Goal: Task Accomplishment & Management: Use online tool/utility

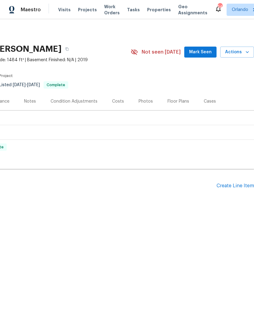
scroll to position [0, 90]
click at [235, 185] on div "Create Line Item" at bounding box center [235, 186] width 37 height 6
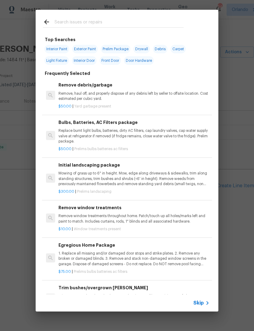
click at [153, 22] on input "text" at bounding box center [119, 22] width 129 height 9
type input "Service"
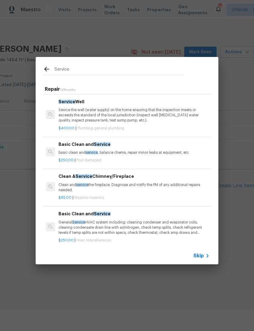
scroll to position [129, 0]
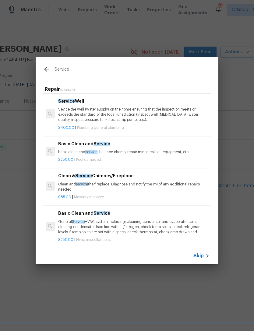
click at [181, 153] on p "basic clean and service , balance chems, repair minor leaks at equipment, etc" at bounding box center [133, 152] width 151 height 5
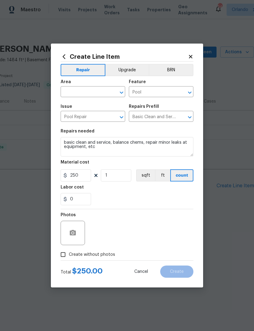
click at [195, 55] on div "Create Line Item Repair Upgrade BRN Area ​ Feature Pool ​ Issue Pool Repair ​ R…" at bounding box center [127, 166] width 152 height 244
click at [192, 55] on icon at bounding box center [190, 56] width 3 height 3
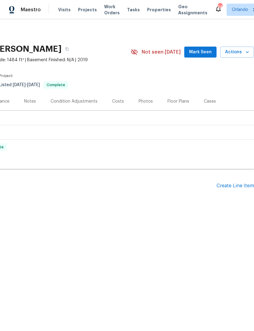
scroll to position [0, 90]
click at [230, 184] on div "Create Line Item" at bounding box center [235, 186] width 37 height 6
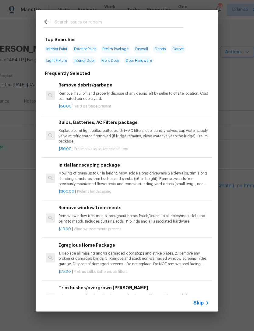
click at [135, 25] on input "text" at bounding box center [119, 22] width 129 height 9
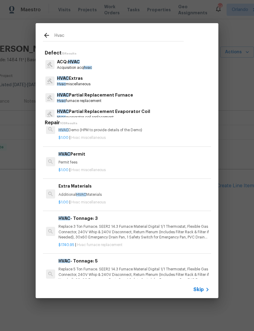
scroll to position [93, 0]
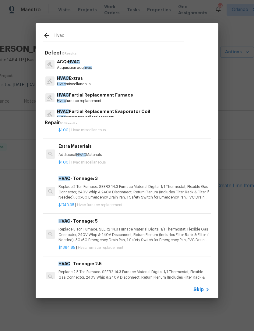
type input "Hvac"
click at [182, 82] on div "HVAC Extras Hvac miscellaneous" at bounding box center [127, 81] width 168 height 16
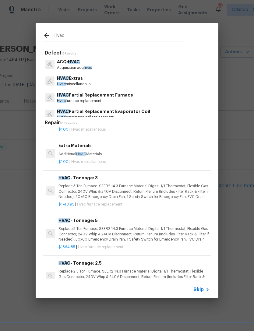
click at [183, 80] on div "HVAC Extras Hvac miscellaneous" at bounding box center [127, 81] width 168 height 16
click at [180, 81] on div "HVAC Extras Hvac miscellaneous" at bounding box center [127, 81] width 168 height 16
click at [137, 77] on div "HVAC Extras Hvac miscellaneous" at bounding box center [127, 81] width 168 height 16
click at [87, 81] on p "HVAC Extras" at bounding box center [74, 78] width 34 height 6
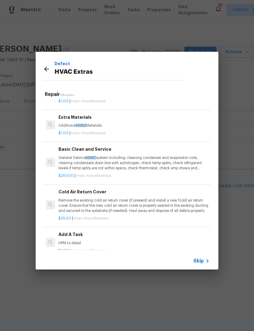
click at [180, 163] on p "General Service HVAC system including: cleaning condenser and evaporator coils,…" at bounding box center [134, 163] width 151 height 16
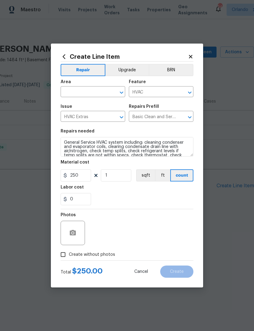
click at [91, 92] on input "text" at bounding box center [85, 92] width 48 height 9
click at [100, 106] on li "HVAC" at bounding box center [93, 106] width 65 height 10
type input "HVAC"
click at [152, 205] on div "0" at bounding box center [127, 199] width 133 height 12
click at [71, 233] on icon "button" at bounding box center [73, 232] width 6 height 5
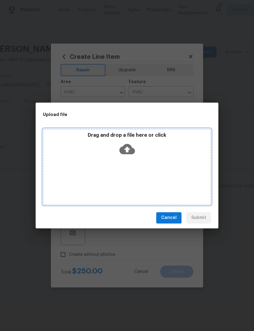
click at [179, 166] on div "Drag and drop a file here or click" at bounding box center [127, 167] width 168 height 76
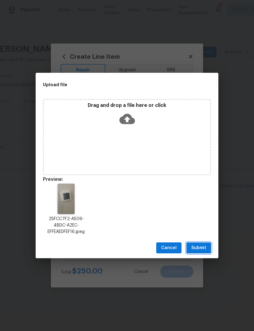
click at [204, 249] on span "Submit" at bounding box center [198, 249] width 15 height 8
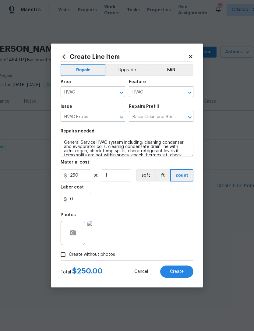
click at [183, 273] on span "Create" at bounding box center [177, 272] width 14 height 5
type input "0"
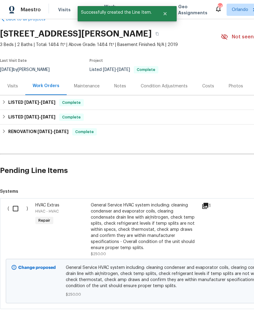
scroll to position [15, 0]
click at [16, 207] on input "checkbox" at bounding box center [17, 208] width 17 height 13
checkbox input "true"
click at [233, 311] on button "Create Work Order" at bounding box center [219, 316] width 50 height 11
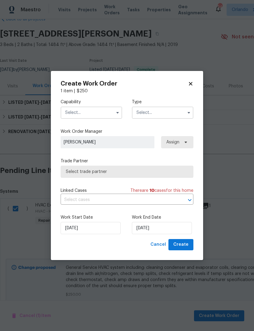
click at [109, 112] on input "text" at bounding box center [92, 113] width 62 height 12
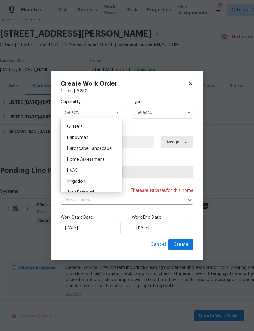
scroll to position [324, 0]
click at [70, 169] on span "HVAC" at bounding box center [72, 170] width 11 height 4
type input "HVAC"
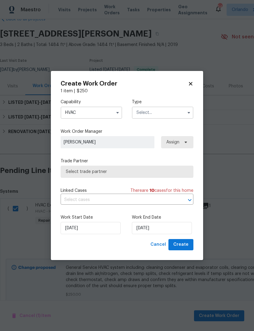
click at [185, 170] on span "Select trade partner" at bounding box center [127, 172] width 123 height 6
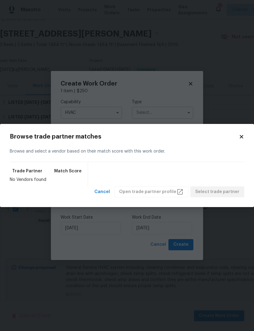
click at [239, 136] on icon at bounding box center [241, 136] width 5 height 5
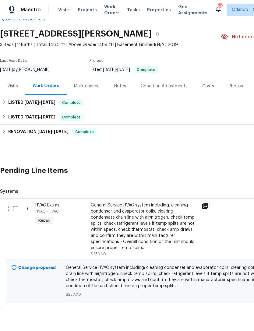
scroll to position [15, 0]
click at [12, 198] on div "( ) HVAC Extras HVAC - HVAC Repair General Service HVAC system including: clean…" at bounding box center [172, 253] width 344 height 111
click at [16, 208] on input "checkbox" at bounding box center [17, 208] width 17 height 13
checkbox input "true"
click at [225, 313] on span "Create Work Order" at bounding box center [219, 316] width 41 height 8
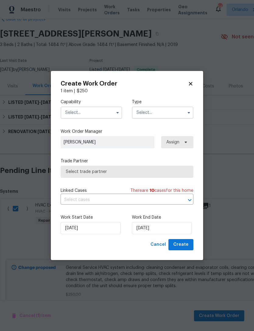
click at [112, 111] on input "text" at bounding box center [92, 113] width 62 height 12
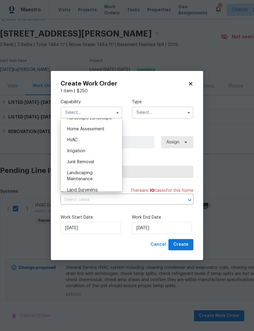
scroll to position [362, 0]
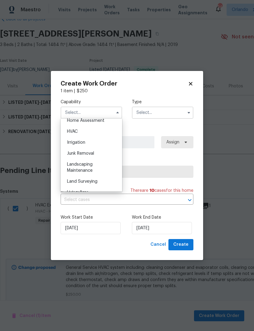
click at [111, 137] on div "Irrigation" at bounding box center [91, 142] width 59 height 11
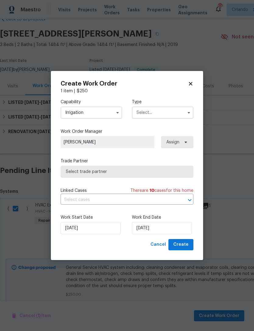
click at [112, 112] on input "Irrigation" at bounding box center [92, 113] width 62 height 12
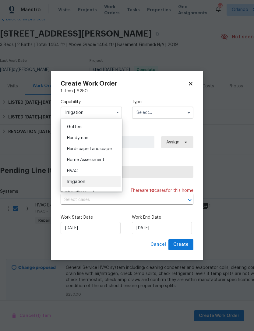
scroll to position [326, 0]
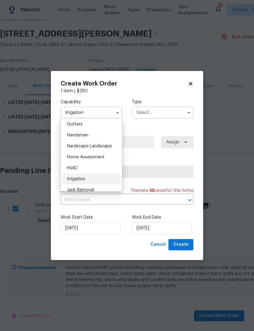
click at [97, 165] on div "HVAC" at bounding box center [91, 168] width 59 height 11
type input "HVAC"
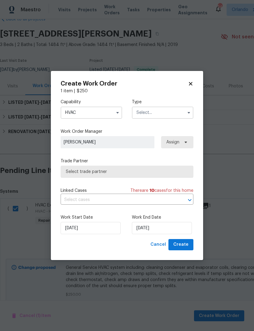
click at [167, 114] on input "text" at bounding box center [163, 113] width 62 height 12
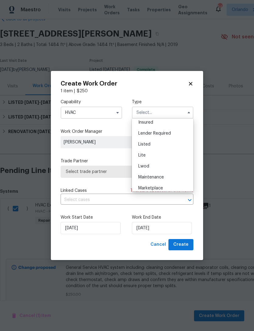
scroll to position [51, 0]
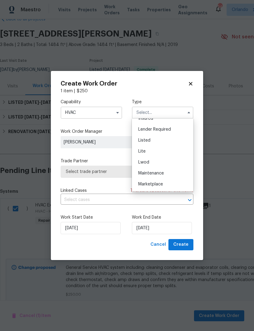
click at [177, 142] on div "Listed" at bounding box center [163, 140] width 59 height 11
type input "Listed"
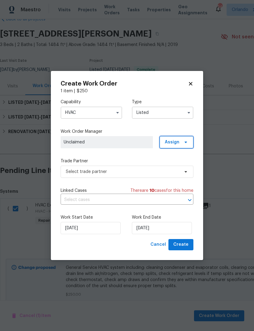
click at [182, 142] on span at bounding box center [185, 142] width 7 height 5
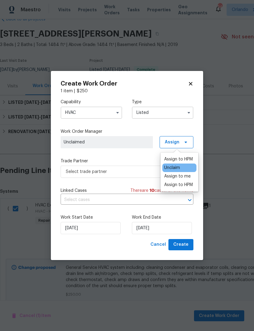
click at [184, 159] on div "Assign to HPM" at bounding box center [178, 159] width 29 height 6
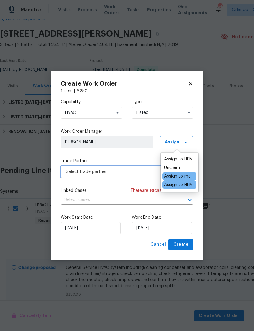
click at [140, 170] on span "Select trade partner" at bounding box center [123, 172] width 114 height 6
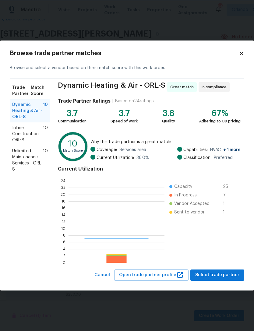
scroll to position [85, 96]
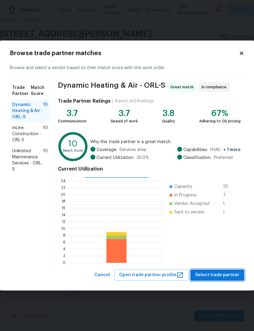
click at [222, 275] on span "Select trade partner" at bounding box center [217, 276] width 44 height 8
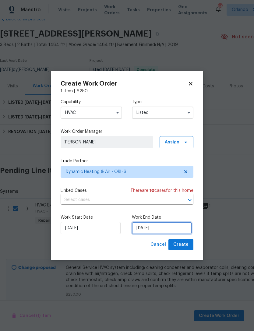
click at [172, 228] on input "[DATE]" at bounding box center [162, 228] width 60 height 12
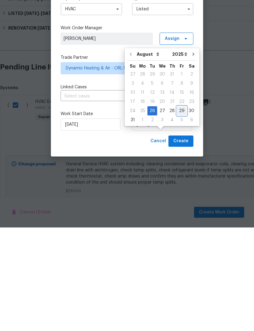
click at [181, 210] on div "29" at bounding box center [182, 214] width 10 height 9
type input "[DATE]"
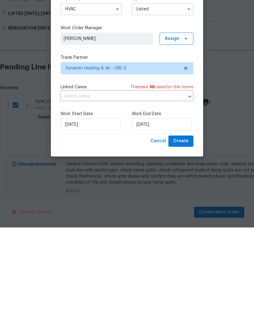
scroll to position [20, 0]
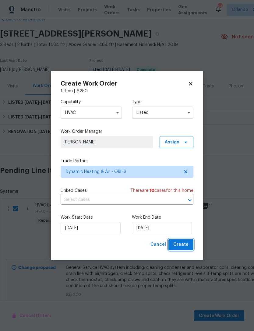
click at [188, 246] on span "Create" at bounding box center [180, 245] width 15 height 8
checkbox input "false"
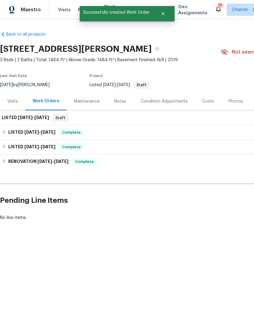
scroll to position [0, 0]
click at [21, 117] on span "[DATE]" at bounding box center [25, 118] width 15 height 4
click at [20, 117] on span "[DATE]" at bounding box center [25, 118] width 15 height 4
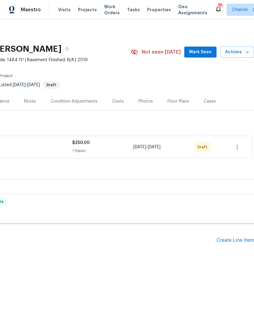
scroll to position [0, 90]
click at [238, 145] on icon "button" at bounding box center [237, 147] width 1 height 5
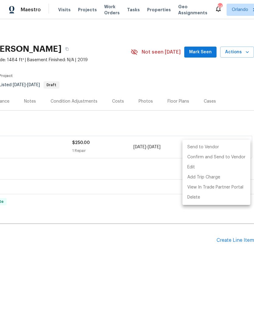
click at [223, 148] on li "Send to Vendor" at bounding box center [217, 147] width 68 height 10
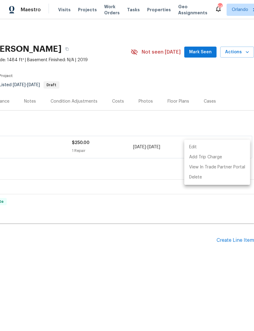
click at [208, 273] on div at bounding box center [127, 165] width 254 height 331
